Goal: Obtain resource: Download file/media

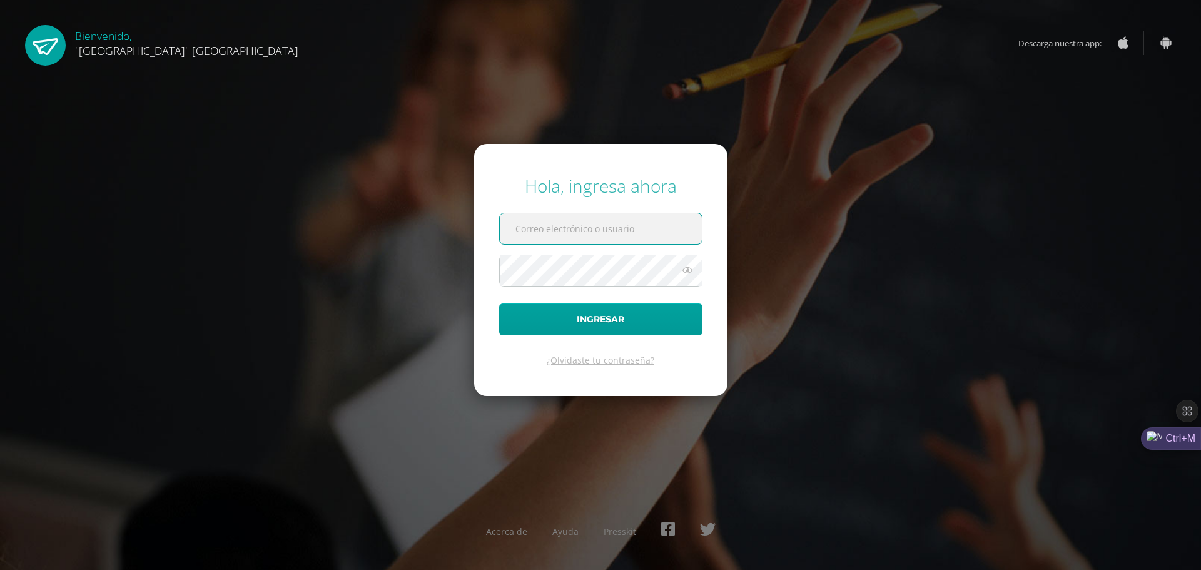
type input "[EMAIL_ADDRESS][DOMAIN_NAME]"
click at [592, 286] on span at bounding box center [600, 271] width 203 height 32
click at [600, 308] on button "Ingresar" at bounding box center [600, 319] width 203 height 32
click at [604, 319] on button "Ingresar" at bounding box center [600, 319] width 203 height 32
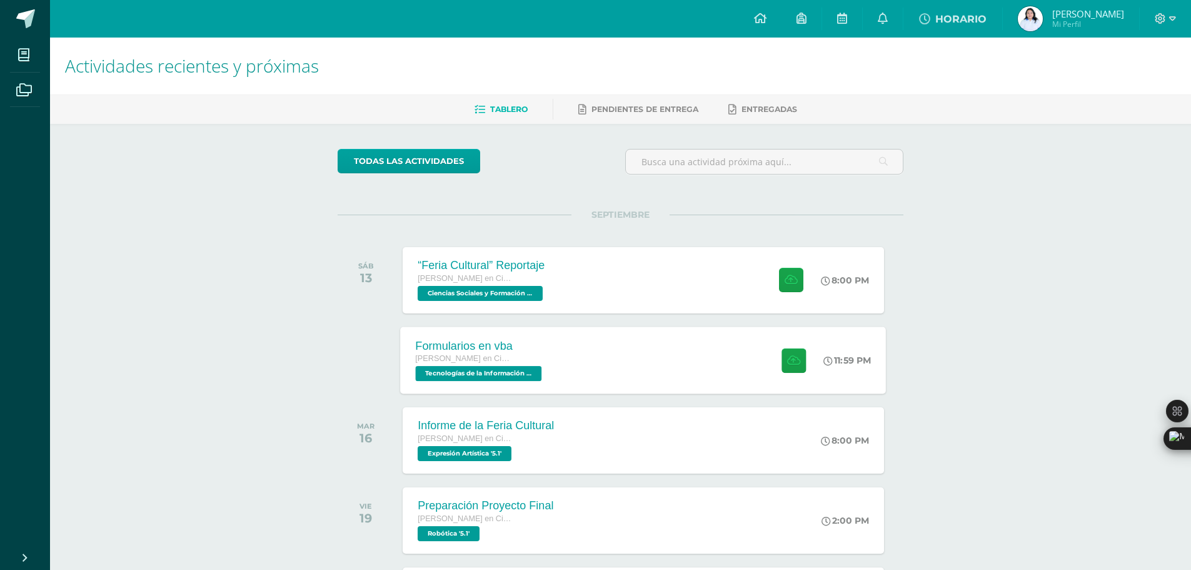
click at [577, 367] on div "Formularios en vba [PERSON_NAME] en Ciencias y Letras Tecnologías de la Informa…" at bounding box center [644, 359] width 486 height 67
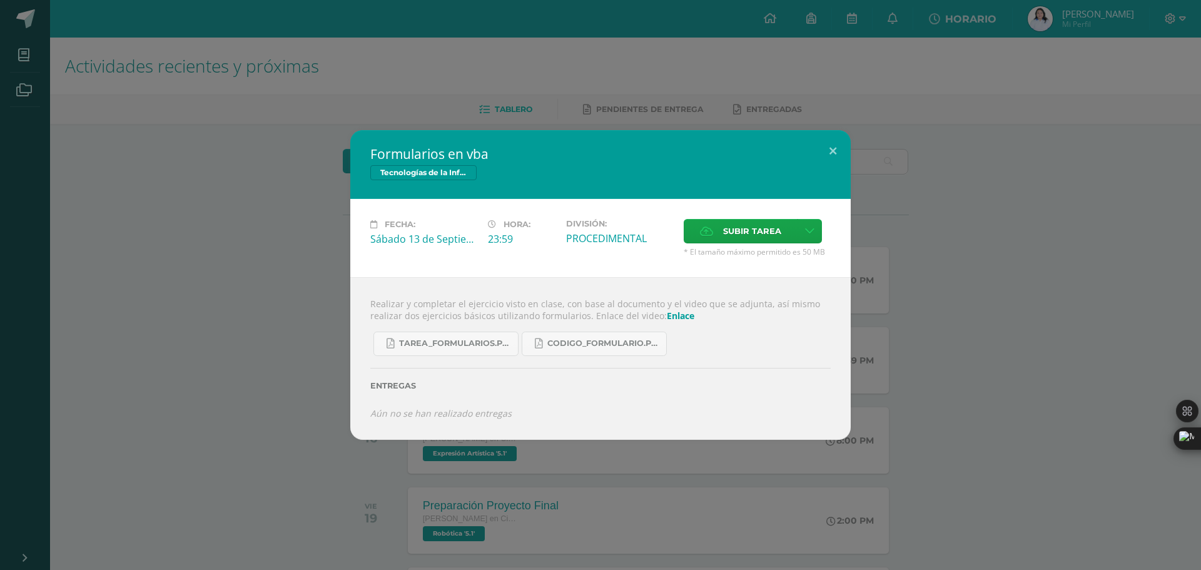
click at [670, 313] on link "Enlace" at bounding box center [681, 316] width 28 height 12
click at [435, 348] on span "Tarea_formularios.pdf" at bounding box center [455, 343] width 113 height 10
click at [639, 345] on span "CODIGO_formulario.pdf" at bounding box center [603, 343] width 113 height 10
